Goal: Information Seeking & Learning: Check status

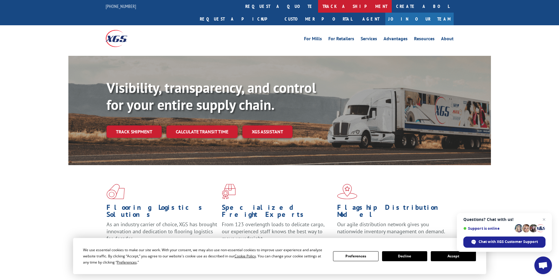
click at [318, 6] on link "track a shipment" at bounding box center [355, 6] width 74 height 13
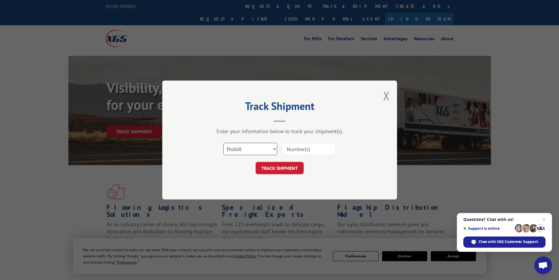
click at [254, 149] on select "Select category... Probill BOL PO" at bounding box center [250, 149] width 54 height 12
click at [223, 143] on select "Select category... Probill BOL PO" at bounding box center [250, 149] width 54 height 12
click at [250, 151] on select "Select category... Probill BOL PO" at bounding box center [250, 149] width 54 height 12
select select "probill"
click at [223, 143] on select "Select category... Probill BOL PO" at bounding box center [250, 149] width 54 height 12
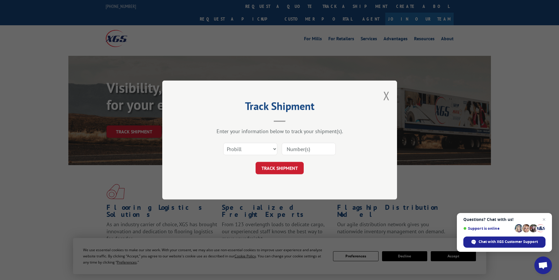
click at [313, 150] on input at bounding box center [309, 149] width 54 height 12
type input "2849600"
click at [283, 183] on div "Track Shipment Enter your information below to track your shipment(s). Select c…" at bounding box center [279, 139] width 235 height 119
click at [285, 166] on button "TRACK SHIPMENT" at bounding box center [280, 168] width 48 height 12
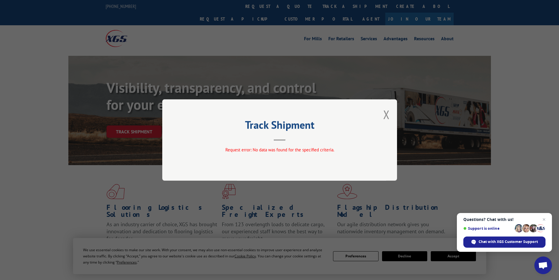
click at [299, 154] on div "Request error: No data was found for the specified criteria." at bounding box center [280, 150] width 176 height 9
click at [387, 114] on button "Close modal" at bounding box center [386, 115] width 6 height 16
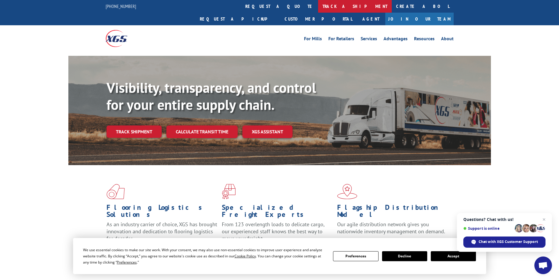
click at [318, 6] on link "track a shipment" at bounding box center [355, 6] width 74 height 13
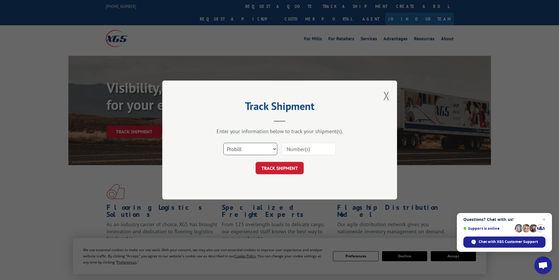
click at [248, 144] on select "Select category... Probill BOL PO" at bounding box center [250, 149] width 54 height 12
select select "po"
click at [223, 143] on select "Select category... Probill BOL PO" at bounding box center [250, 149] width 54 height 12
click at [295, 149] on input at bounding box center [309, 149] width 54 height 12
type input "2849600"
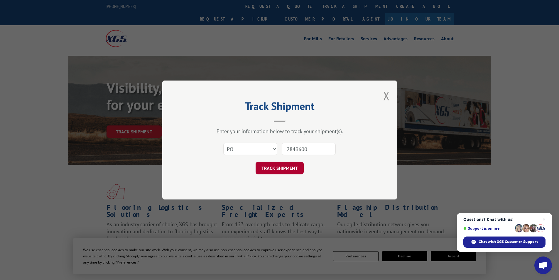
click at [277, 170] on button "TRACK SHIPMENT" at bounding box center [280, 168] width 48 height 12
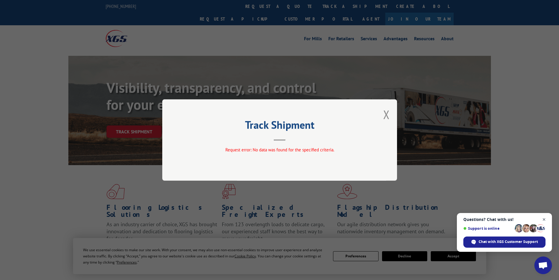
click at [545, 221] on span "Close chat" at bounding box center [543, 219] width 7 height 7
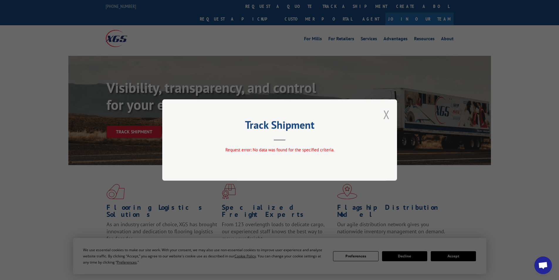
click at [387, 117] on button "Close modal" at bounding box center [386, 115] width 6 height 16
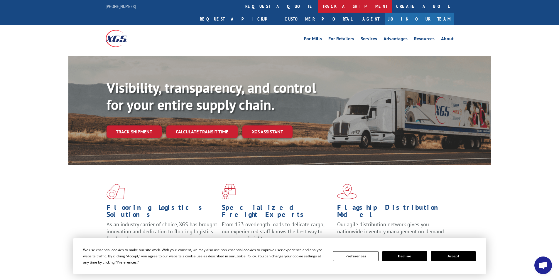
click at [318, 4] on link "track a shipment" at bounding box center [355, 6] width 74 height 13
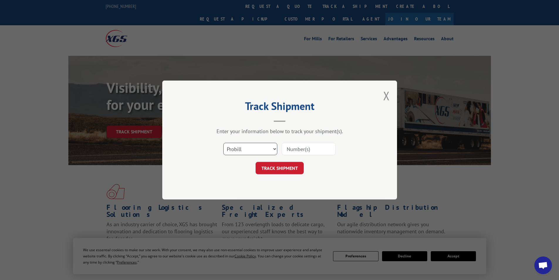
click at [255, 148] on select "Select category... Probill BOL PO" at bounding box center [250, 149] width 54 height 12
select select "bol"
click at [223, 143] on select "Select category... Probill BOL PO" at bounding box center [250, 149] width 54 height 12
click at [322, 143] on input at bounding box center [309, 149] width 54 height 12
type input "2849600"
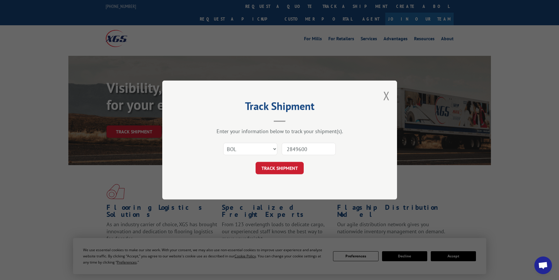
click at [273, 159] on form "Select category... Probill BOL PO 2849600 TRACK SHIPMENT" at bounding box center [280, 156] width 176 height 35
click at [273, 166] on button "TRACK SHIPMENT" at bounding box center [280, 168] width 48 height 12
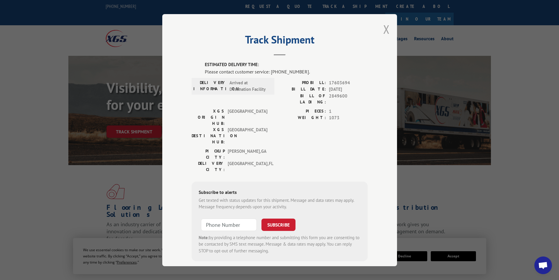
click at [387, 28] on button "Close modal" at bounding box center [386, 29] width 6 height 16
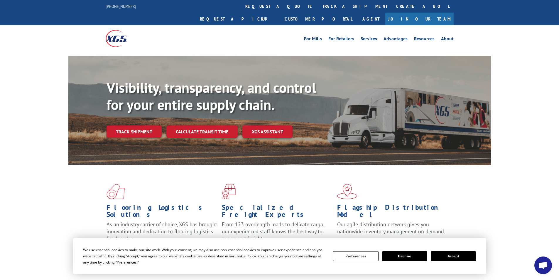
click at [442, 184] on span at bounding box center [394, 191] width 115 height 15
click at [470, 257] on button "Accept" at bounding box center [453, 256] width 45 height 10
